Goal: Information Seeking & Learning: Learn about a topic

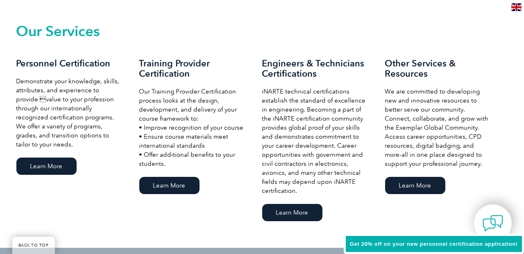
scroll to position [585, 0]
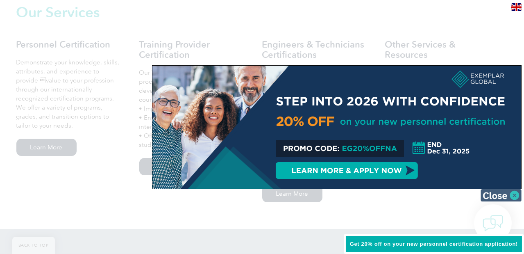
click at [503, 193] on img at bounding box center [500, 195] width 41 height 12
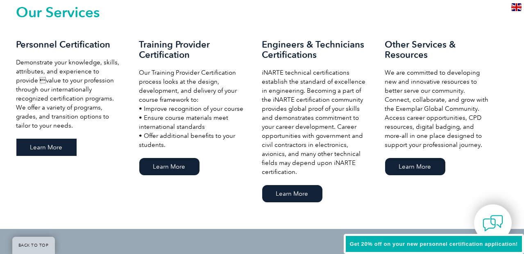
click at [48, 140] on link "Learn More" at bounding box center [46, 146] width 60 height 17
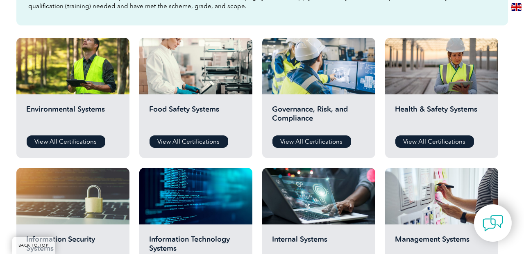
scroll to position [312, 0]
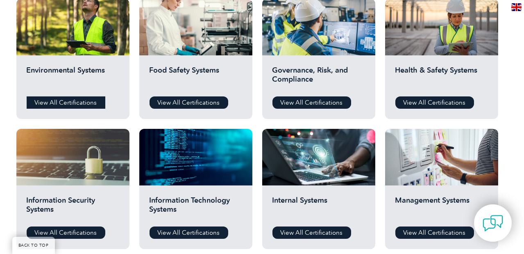
click at [85, 104] on link "View All Certifications" at bounding box center [66, 102] width 79 height 12
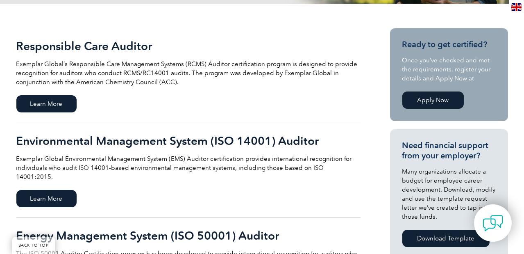
scroll to position [195, 0]
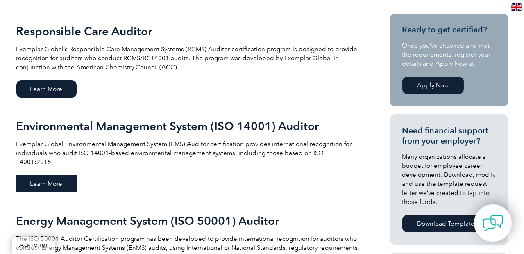
click at [60, 175] on span "Learn More" at bounding box center [46, 183] width 60 height 17
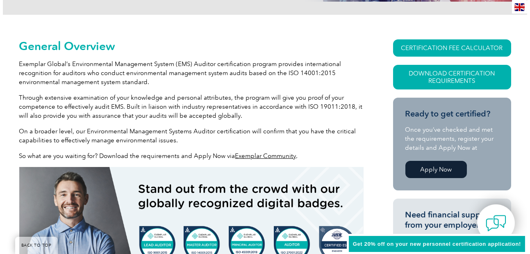
scroll to position [195, 0]
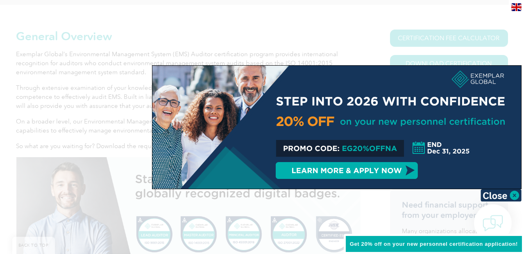
click at [375, 146] on div at bounding box center [336, 127] width 369 height 123
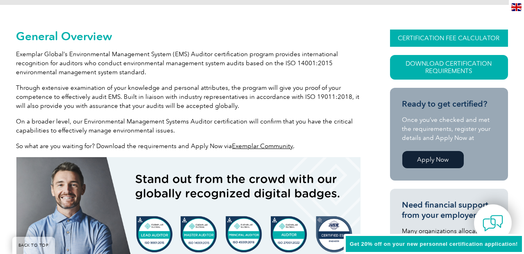
click at [445, 44] on link "CERTIFICATION FEE CALCULATOR" at bounding box center [449, 37] width 118 height 17
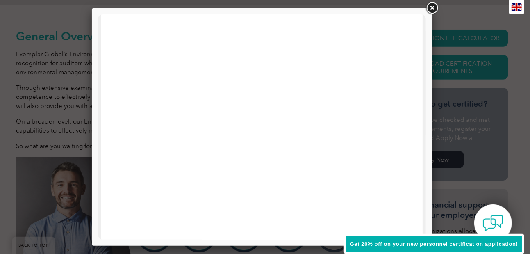
scroll to position [299, 0]
click at [426, 82] on div at bounding box center [262, 126] width 340 height 237
click at [417, 83] on div at bounding box center [261, 33] width 328 height 636
drag, startPoint x: 426, startPoint y: 143, endPoint x: 426, endPoint y: 125, distance: 17.6
click at [426, 125] on div at bounding box center [262, 126] width 340 height 237
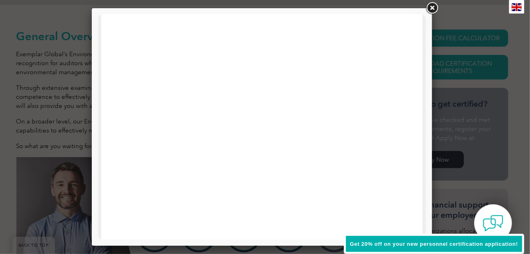
scroll to position [156, 0]
drag, startPoint x: 523, startPoint y: 144, endPoint x: 424, endPoint y: 185, distance: 108.0
drag, startPoint x: 421, startPoint y: 149, endPoint x: 530, endPoint y: 70, distance: 135.5
click at [434, 7] on link at bounding box center [431, 8] width 15 height 15
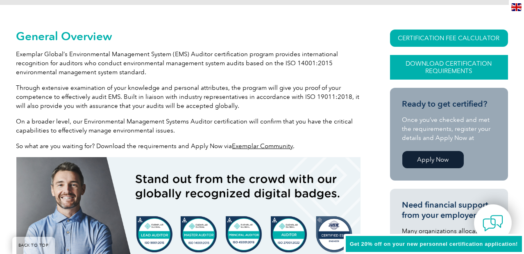
click at [434, 70] on link "Download Certification Requirements" at bounding box center [449, 67] width 118 height 25
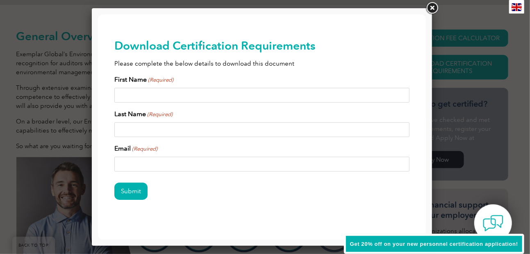
click at [286, 89] on input "First Name (Required)" at bounding box center [261, 94] width 295 height 15
type input "Julie"
type input "Manley"
click at [163, 164] on input "j_manley2001@yahoo.com" at bounding box center [261, 163] width 295 height 15
click at [164, 164] on input "j_manley2001@yahoo.com" at bounding box center [261, 163] width 295 height 15
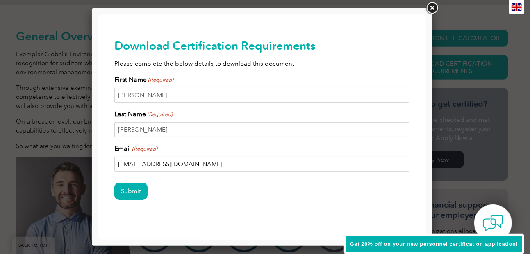
click at [168, 166] on input "j_manley2001@yahoo.com" at bounding box center [261, 163] width 295 height 15
drag, startPoint x: 233, startPoint y: 163, endPoint x: 86, endPoint y: 147, distance: 147.5
click at [97, 147] on html "BACK TO TOP Leading the way to excellence ▼" at bounding box center [261, 132] width 328 height 236
type input "juliemanley@GuidingGreen.com"
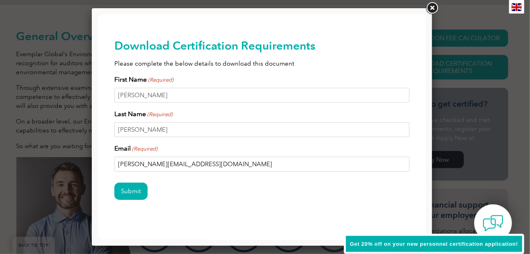
click at [114, 182] on input "Submit" at bounding box center [130, 190] width 33 height 17
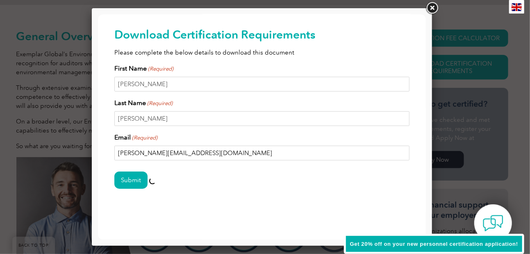
drag, startPoint x: 420, startPoint y: 215, endPoint x: 517, endPoint y: 247, distance: 102.3
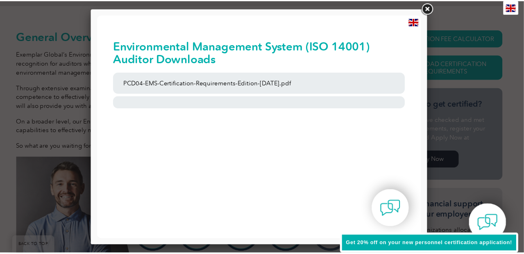
scroll to position [0, 0]
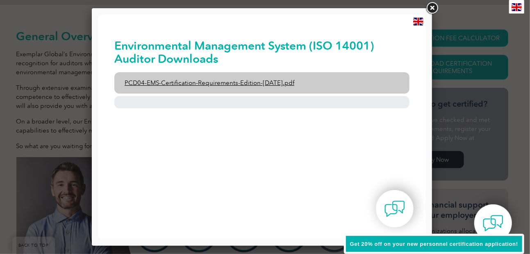
click at [252, 79] on link "PCD04-EMS-Certification-Requirements-Edition-2-April-2022.pdf" at bounding box center [261, 82] width 295 height 21
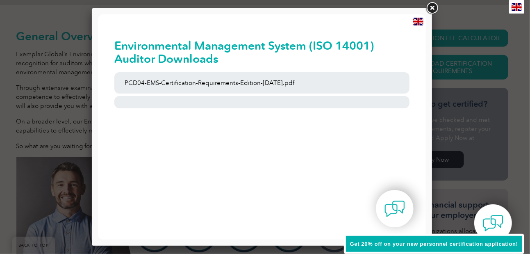
click at [428, 8] on link at bounding box center [431, 8] width 15 height 15
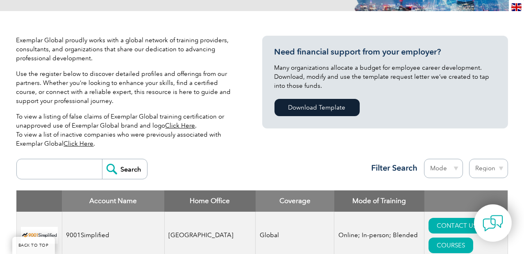
scroll to position [156, 0]
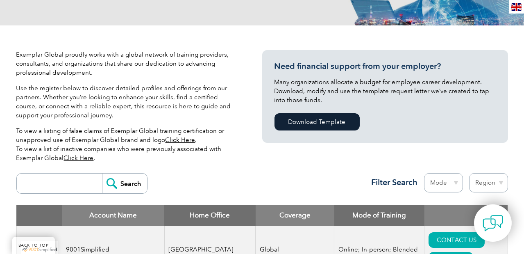
click at [448, 184] on select "Mode Online In-person Blended" at bounding box center [443, 182] width 39 height 19
select select "Online"
click at [424, 173] on select "Mode Online In-person Blended" at bounding box center [443, 182] width 39 height 19
click at [481, 183] on select "Region [GEOGRAPHIC_DATA] [GEOGRAPHIC_DATA] [GEOGRAPHIC_DATA] [GEOGRAPHIC_DATA] …" at bounding box center [488, 182] width 39 height 19
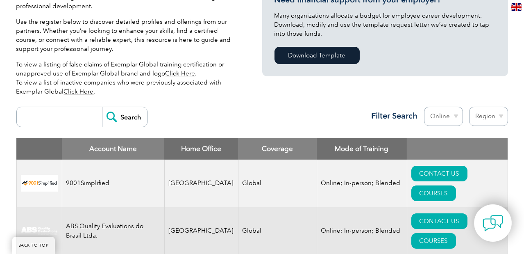
scroll to position [234, 0]
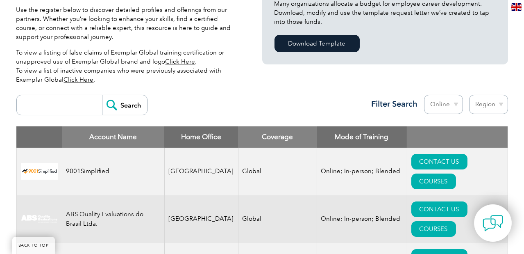
click at [485, 100] on select "Region [GEOGRAPHIC_DATA] [GEOGRAPHIC_DATA] [GEOGRAPHIC_DATA] [GEOGRAPHIC_DATA] …" at bounding box center [488, 104] width 39 height 19
select select "[GEOGRAPHIC_DATA]"
click at [469, 95] on select "Region [GEOGRAPHIC_DATA] [GEOGRAPHIC_DATA] [GEOGRAPHIC_DATA] [GEOGRAPHIC_DATA] …" at bounding box center [488, 104] width 39 height 19
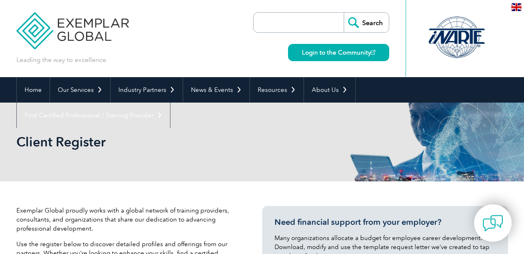
select select "[GEOGRAPHIC_DATA]"
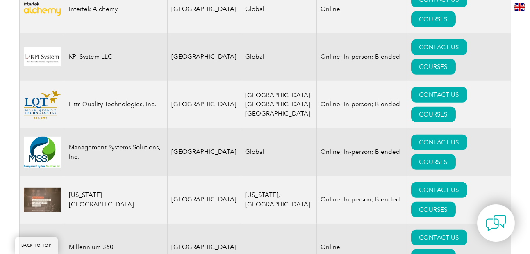
scroll to position [1404, 0]
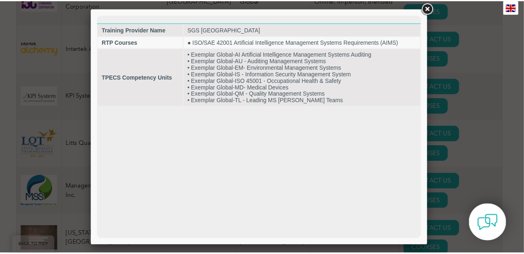
scroll to position [0, 0]
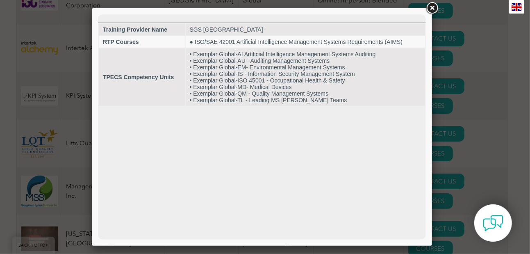
click at [432, 9] on link at bounding box center [431, 8] width 15 height 15
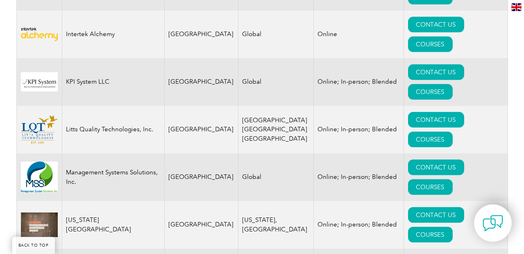
scroll to position [1404, 0]
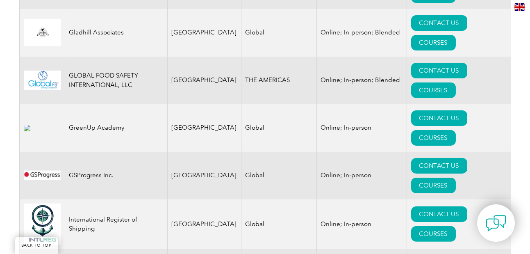
scroll to position [1131, 0]
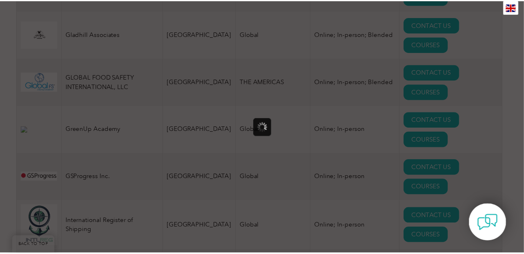
scroll to position [0, 0]
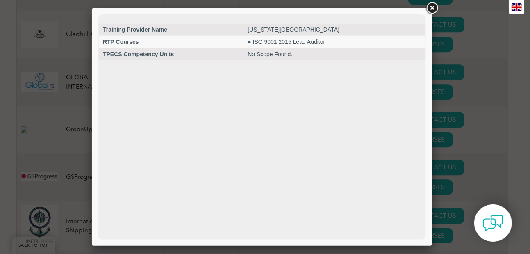
click at [430, 5] on link at bounding box center [431, 8] width 15 height 15
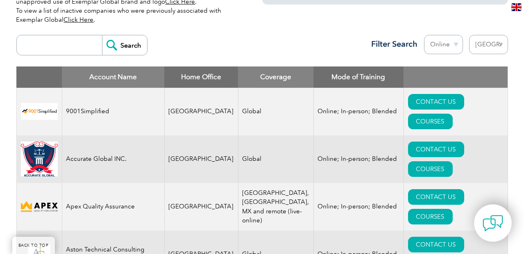
scroll to position [273, 0]
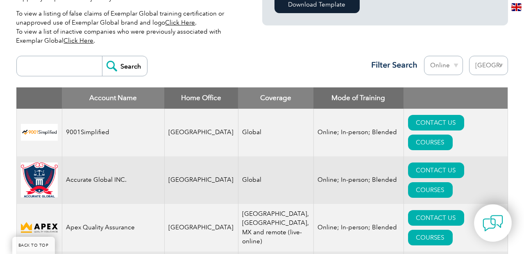
click at [69, 71] on input "search" at bounding box center [61, 66] width 81 height 20
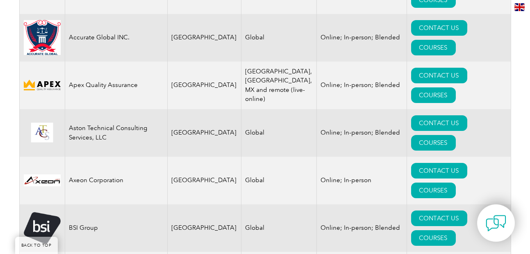
scroll to position [429, 0]
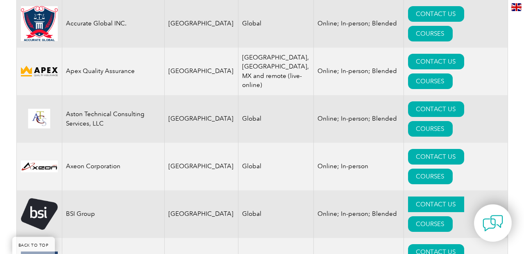
click at [408, 196] on link "CONTACT US" at bounding box center [436, 204] width 56 height 16
click at [453, 216] on link "COURSES" at bounding box center [430, 224] width 45 height 16
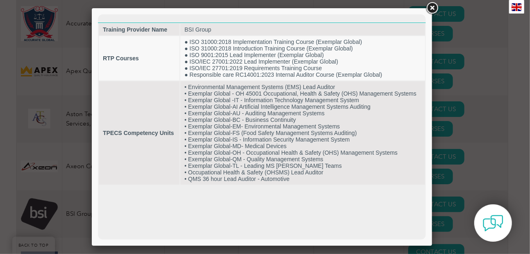
scroll to position [0, 0]
click at [430, 7] on link at bounding box center [431, 8] width 15 height 15
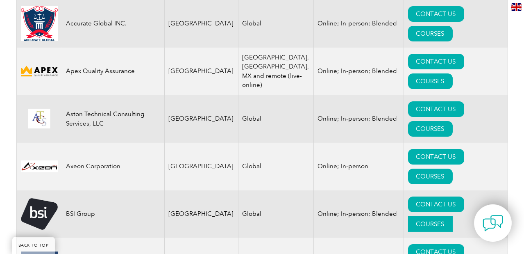
click at [453, 216] on link "COURSES" at bounding box center [430, 224] width 45 height 16
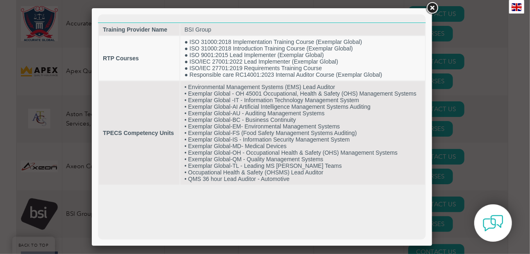
click at [428, 7] on link at bounding box center [431, 8] width 15 height 15
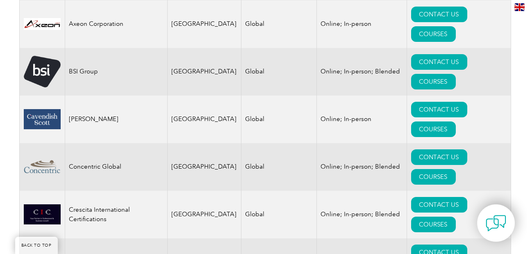
scroll to position [585, 0]
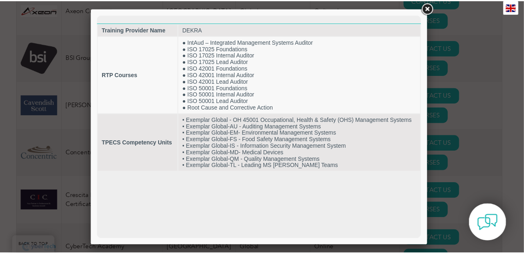
scroll to position [0, 0]
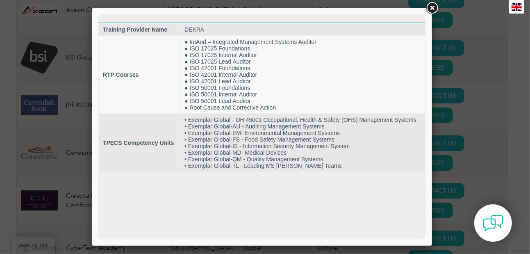
click at [432, 11] on link at bounding box center [431, 8] width 15 height 15
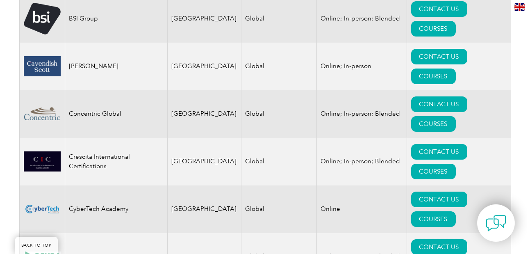
scroll to position [663, 0]
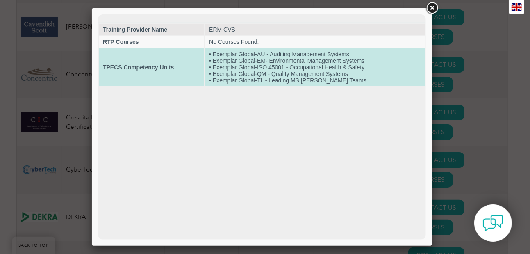
scroll to position [0, 0]
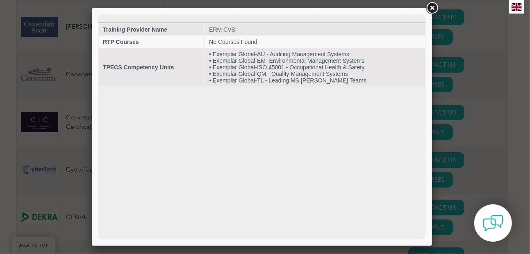
click at [435, 9] on link at bounding box center [431, 8] width 15 height 15
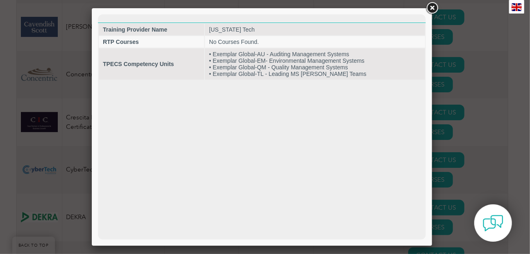
click at [430, 7] on link at bounding box center [431, 8] width 15 height 15
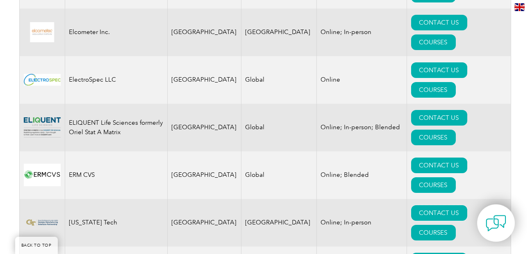
scroll to position [897, 0]
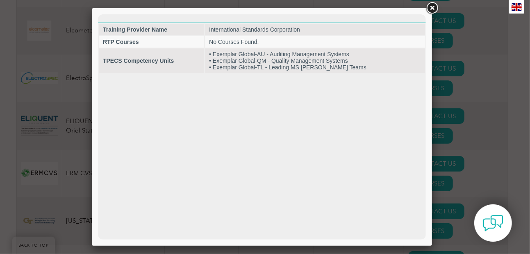
scroll to position [0, 0]
click at [435, 4] on link at bounding box center [431, 8] width 15 height 15
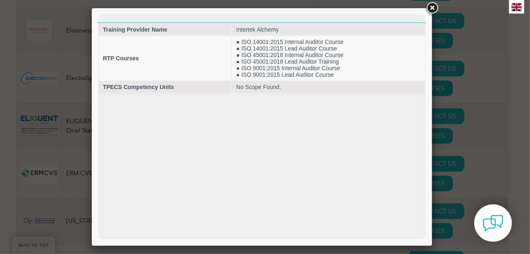
click at [428, 8] on link at bounding box center [431, 8] width 15 height 15
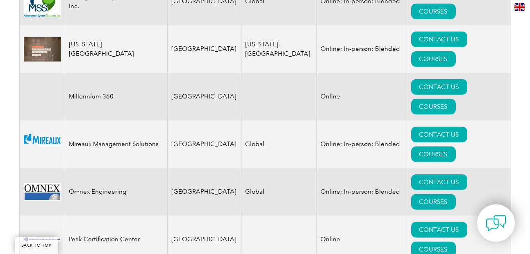
scroll to position [1638, 0]
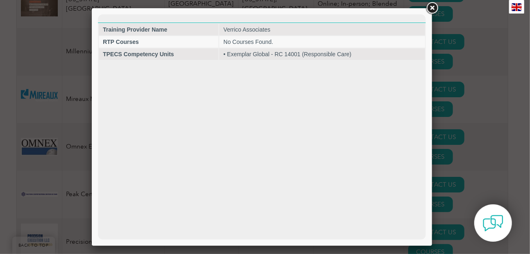
scroll to position [0, 0]
click at [430, 8] on link at bounding box center [431, 8] width 15 height 15
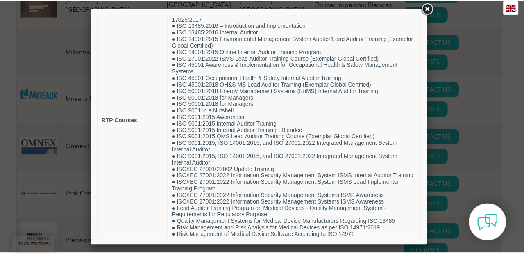
scroll to position [57, 0]
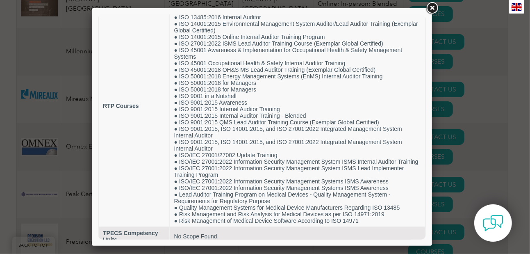
click at [431, 9] on link at bounding box center [431, 8] width 15 height 15
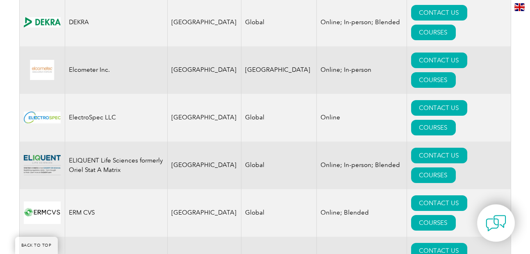
scroll to position [858, 0]
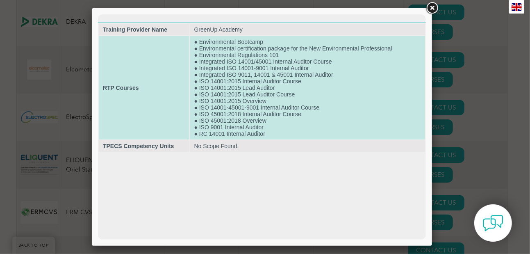
scroll to position [0, 0]
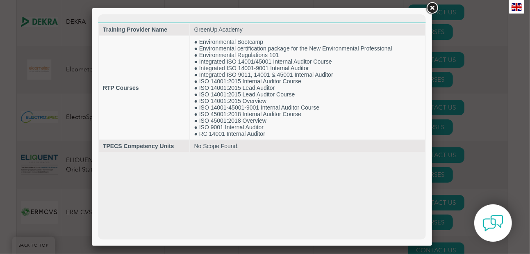
click at [432, 6] on link at bounding box center [431, 8] width 15 height 15
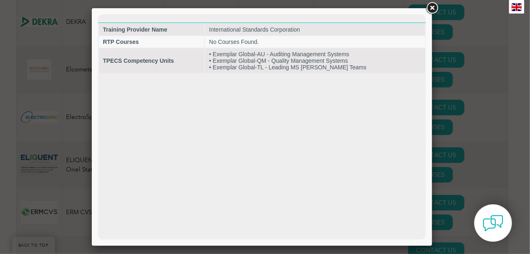
click at [434, 8] on link at bounding box center [431, 8] width 15 height 15
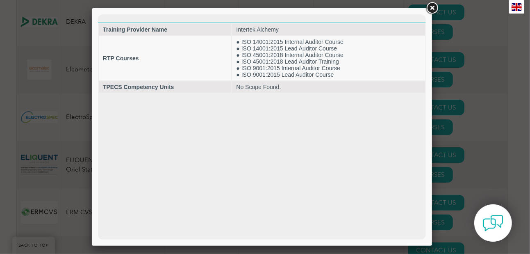
click at [428, 5] on link at bounding box center [431, 8] width 15 height 15
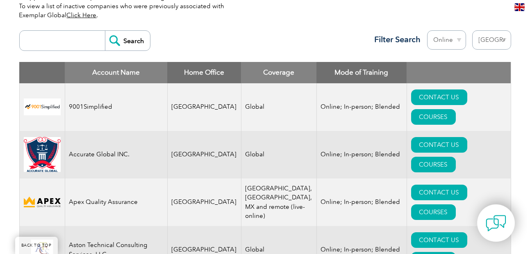
scroll to position [312, 0]
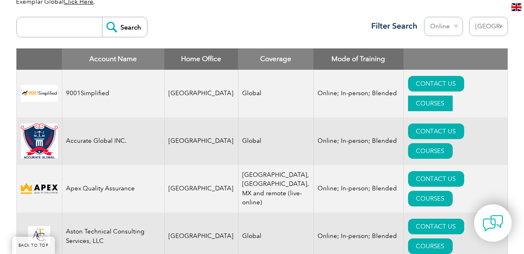
click at [453, 95] on link "COURSES" at bounding box center [430, 103] width 45 height 16
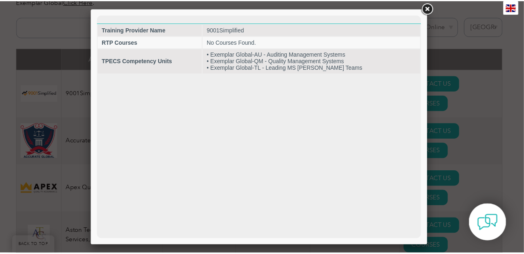
scroll to position [0, 0]
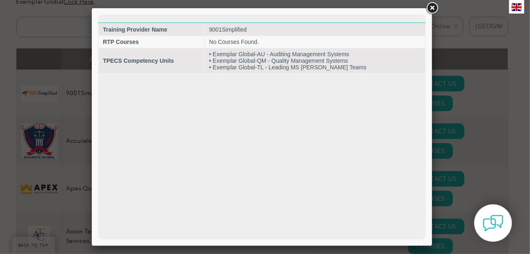
click at [428, 7] on link at bounding box center [431, 8] width 15 height 15
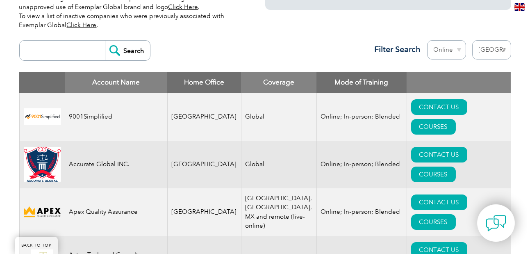
scroll to position [312, 0]
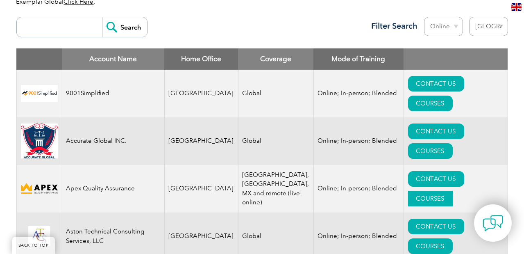
click at [453, 190] on link "COURSES" at bounding box center [430, 198] width 45 height 16
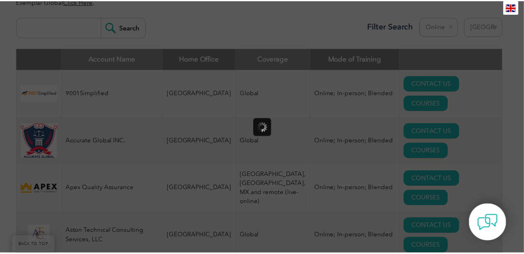
scroll to position [0, 0]
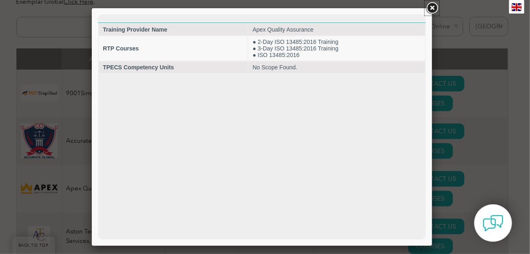
click at [430, 6] on link at bounding box center [431, 8] width 15 height 15
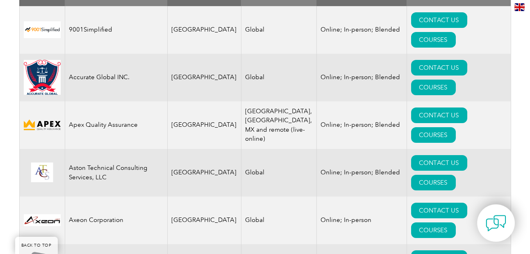
scroll to position [390, 0]
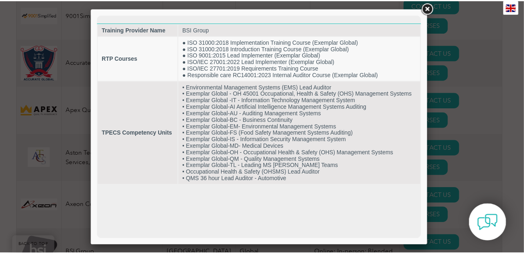
scroll to position [0, 0]
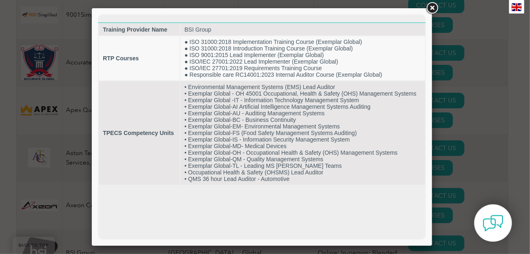
click at [430, 8] on link at bounding box center [431, 8] width 15 height 15
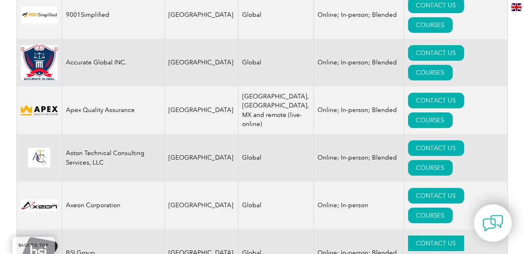
click at [408, 235] on link "CONTACT US" at bounding box center [436, 243] width 56 height 16
